Goal: Navigation & Orientation: Find specific page/section

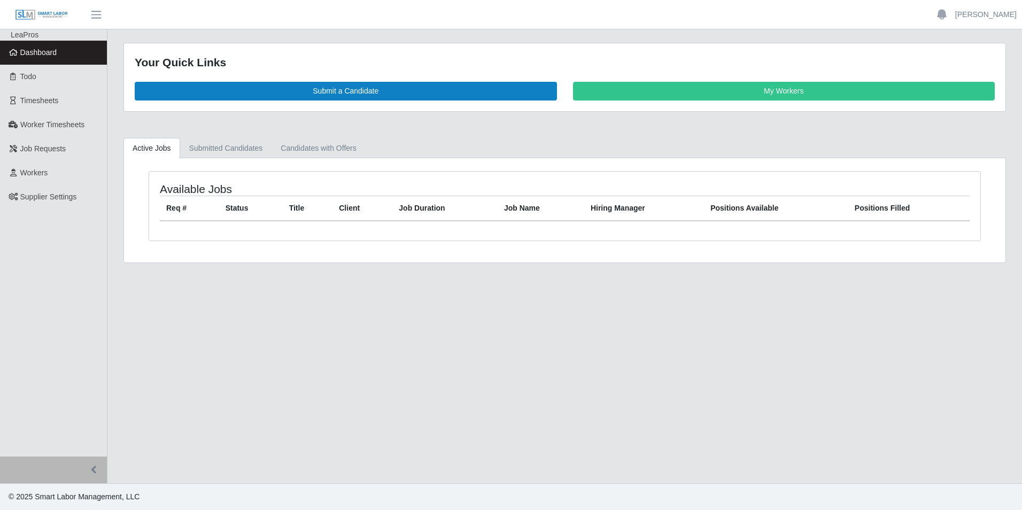
click at [44, 52] on span "Dashboard" at bounding box center [38, 52] width 37 height 9
click at [496, 356] on main "Your Quick Links Submit a Candidate My Workers Active Jobs Submitted Candidates…" at bounding box center [564, 256] width 914 height 454
click at [44, 84] on link "Todo" at bounding box center [53, 77] width 107 height 24
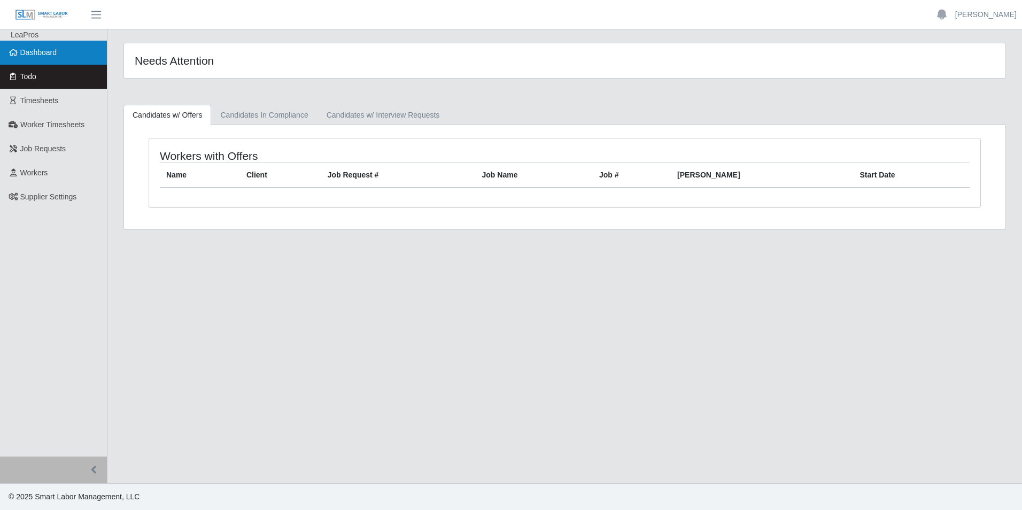
click at [50, 56] on span "Dashboard" at bounding box center [38, 52] width 37 height 9
